Goal: Entertainment & Leisure: Consume media (video, audio)

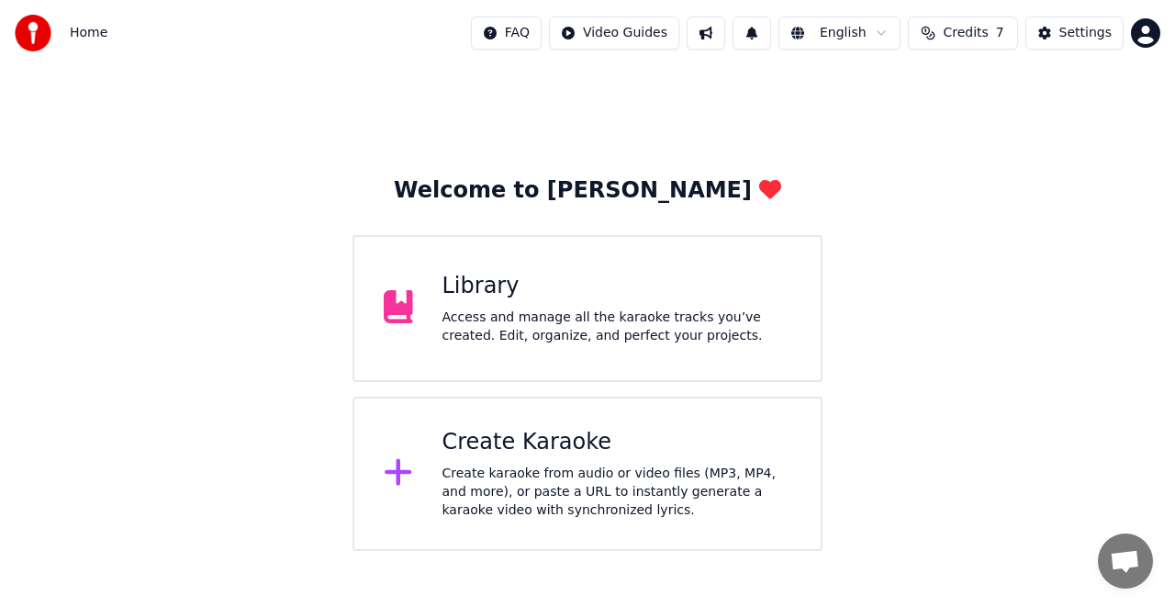
click at [470, 299] on div "Library" at bounding box center [618, 286] width 350 height 29
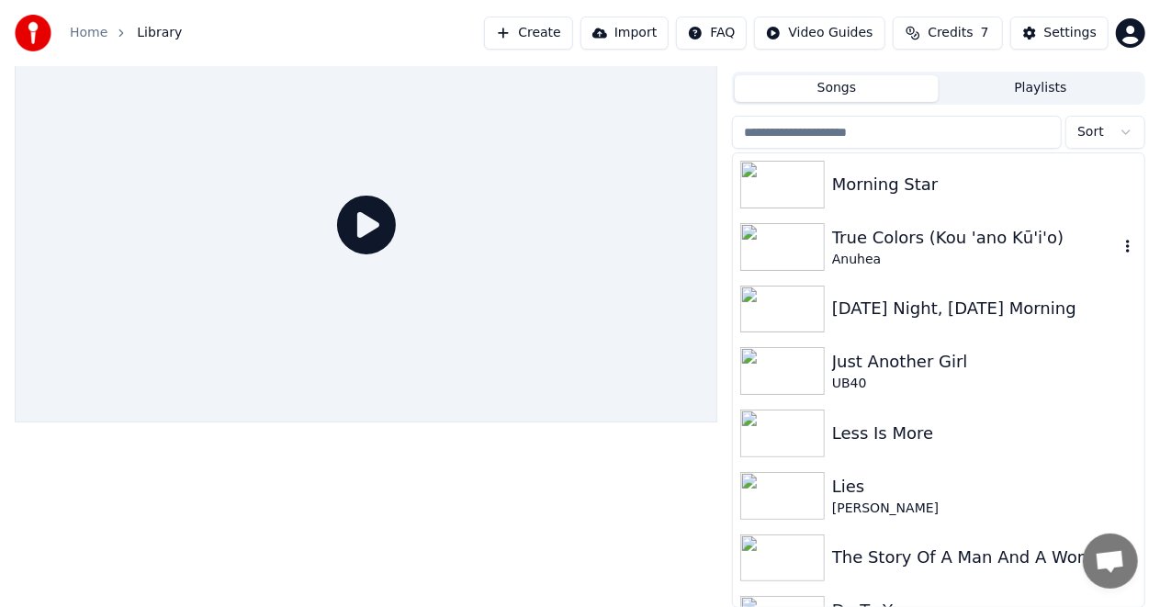
click at [799, 239] on img at bounding box center [782, 247] width 84 height 48
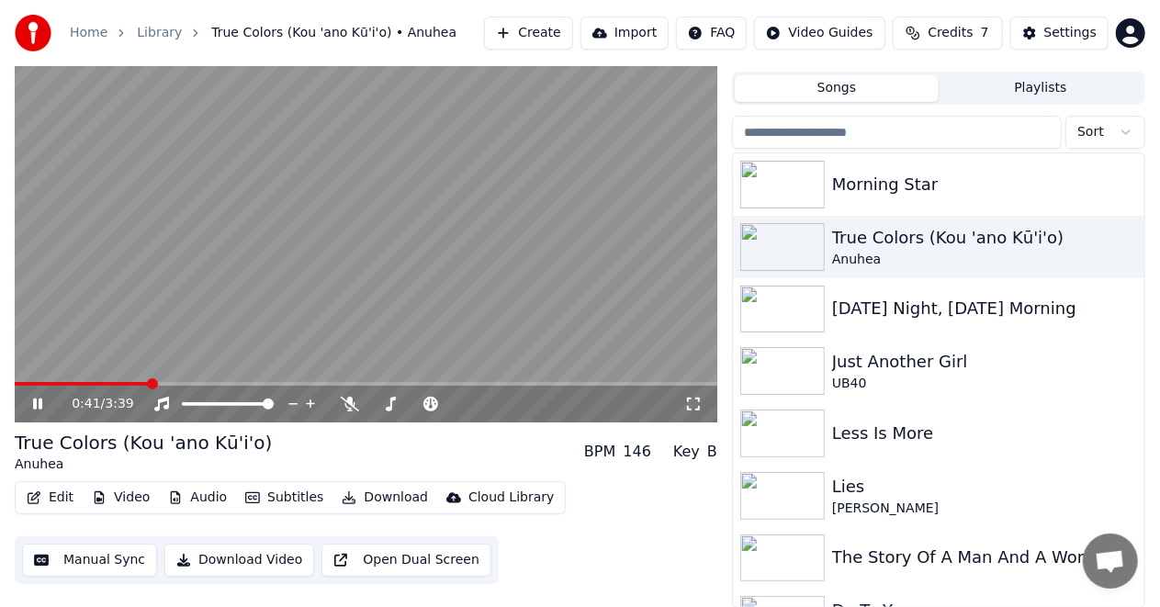
click at [36, 400] on icon at bounding box center [37, 403] width 9 height 11
click at [36, 400] on icon at bounding box center [37, 404] width 11 height 13
click at [230, 383] on span at bounding box center [231, 383] width 11 height 11
click at [37, 398] on icon at bounding box center [50, 404] width 42 height 15
